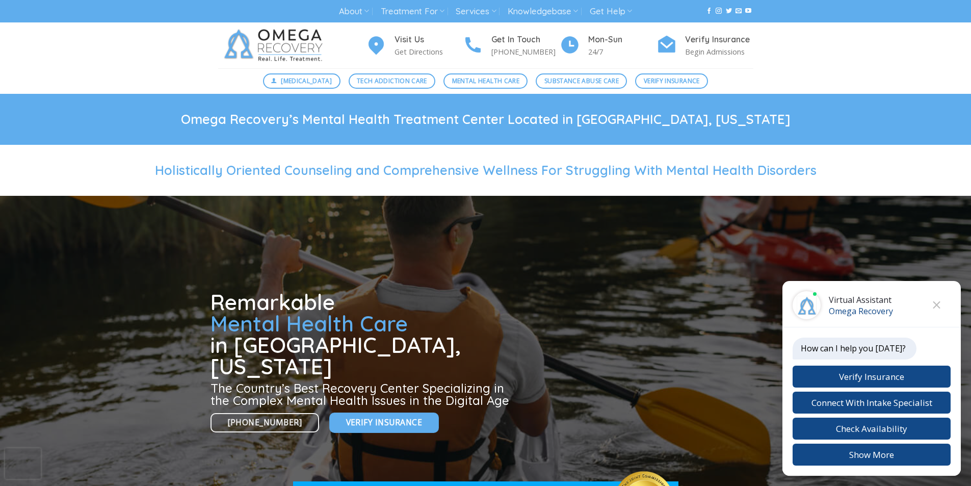
click at [240, 484] on div at bounding box center [486, 349] width 551 height 306
click at [270, 483] on div at bounding box center [486, 349] width 551 height 306
click at [248, 483] on div at bounding box center [486, 349] width 551 height 306
click at [247, 484] on div at bounding box center [486, 349] width 551 height 306
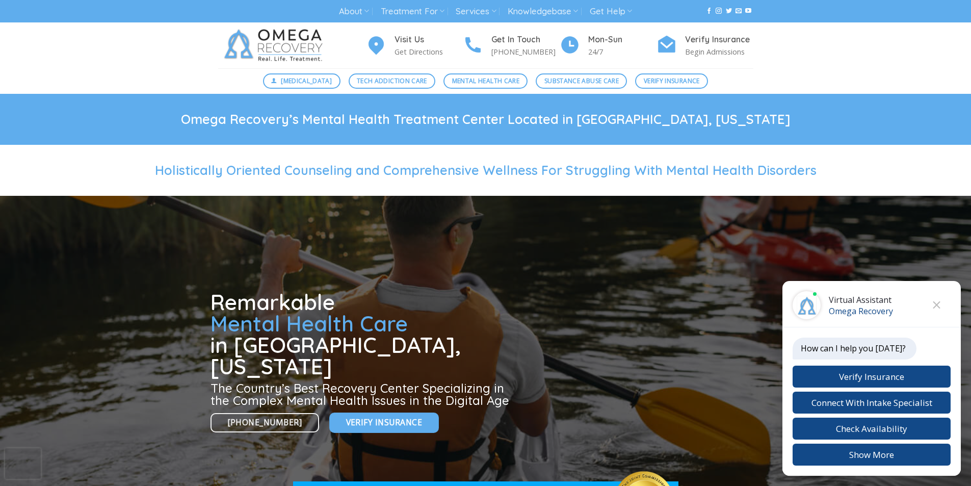
click at [221, 483] on div at bounding box center [486, 349] width 551 height 306
click at [235, 483] on div at bounding box center [486, 349] width 551 height 306
click at [269, 483] on div at bounding box center [486, 349] width 551 height 306
click at [252, 483] on div at bounding box center [486, 349] width 551 height 306
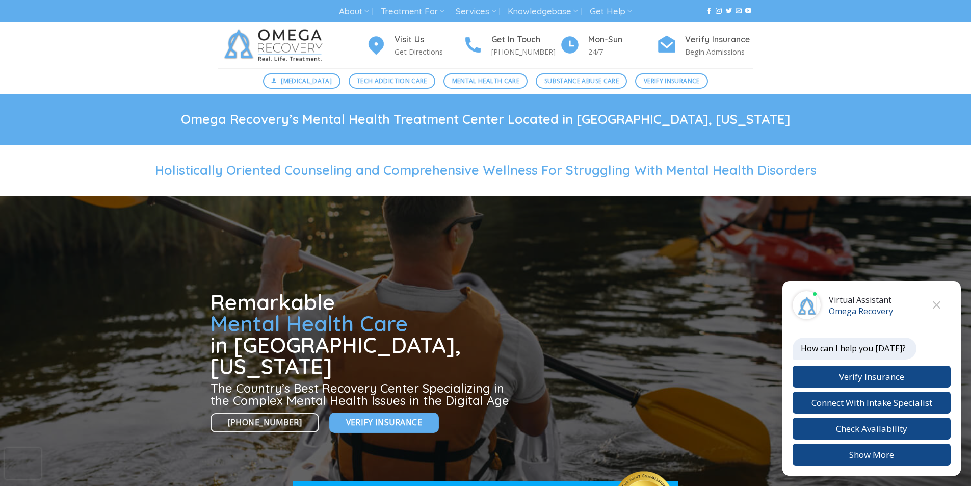
click at [262, 483] on div at bounding box center [486, 349] width 551 height 306
click at [221, 483] on div at bounding box center [486, 349] width 551 height 306
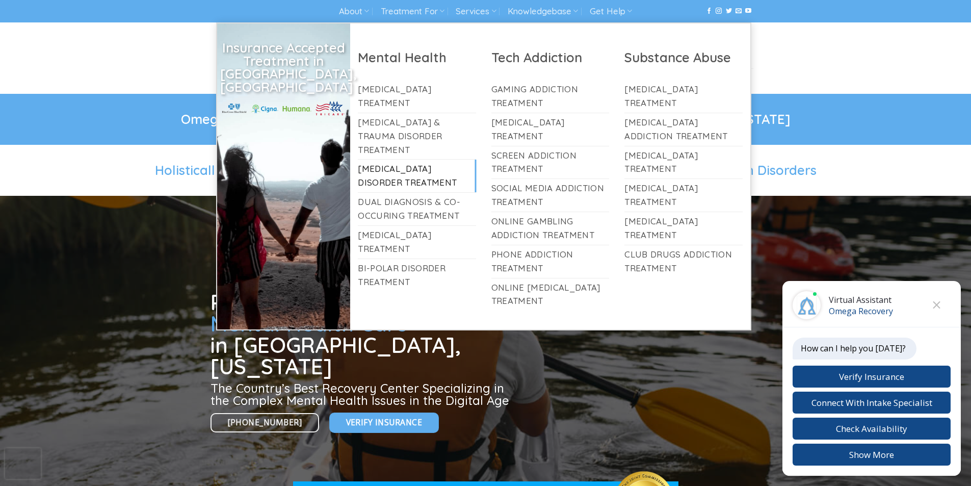
click at [376, 160] on link "[MEDICAL_DATA] Disorder Treatment" at bounding box center [417, 176] width 118 height 33
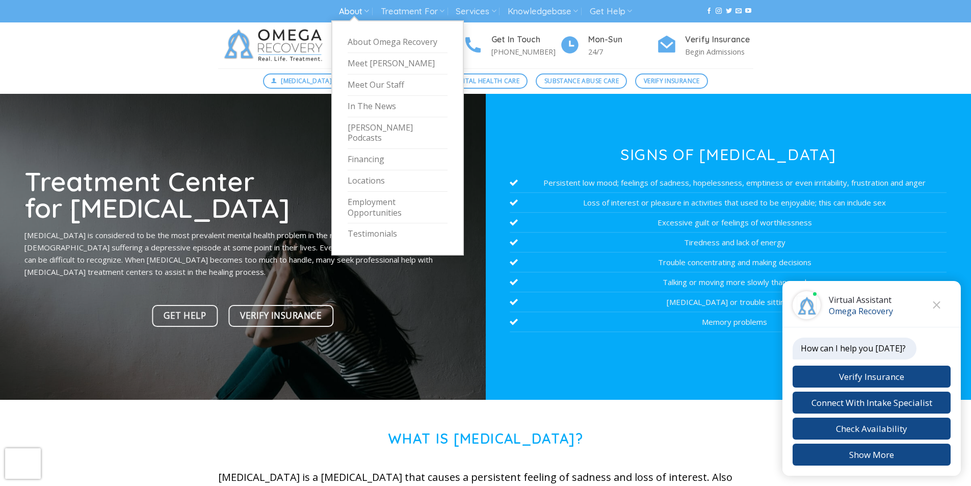
click at [345, 5] on link "About" at bounding box center [354, 11] width 30 height 19
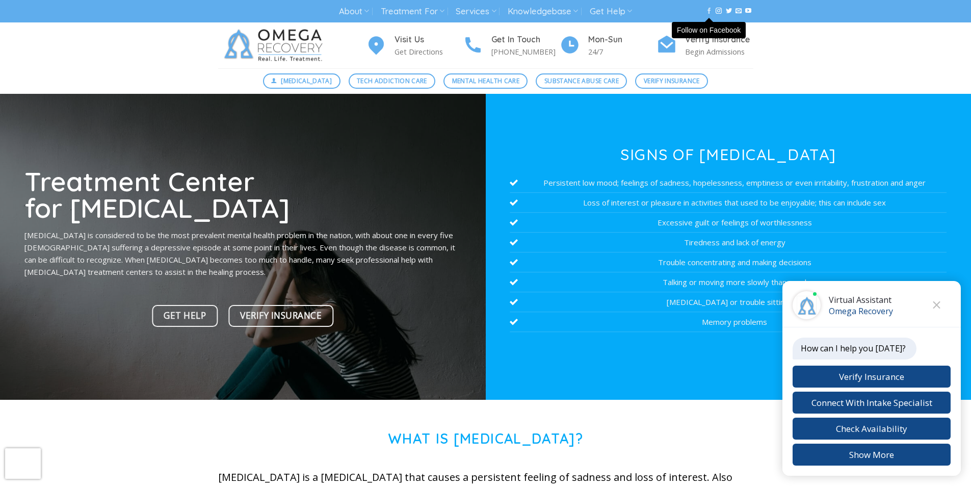
click at [707, 8] on icon "Follow on Facebook" at bounding box center [709, 10] width 6 height 7
